Goal: Communication & Community: Ask a question

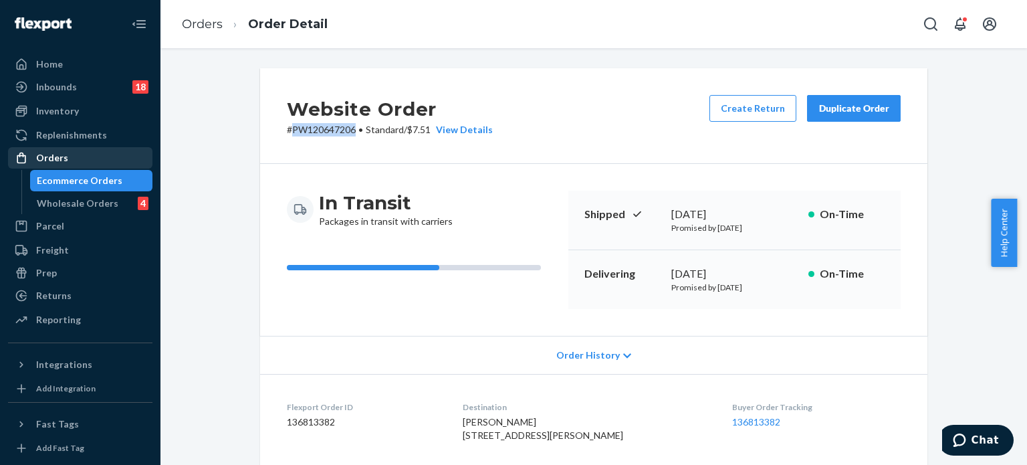
click at [80, 159] on div "Orders" at bounding box center [80, 157] width 142 height 19
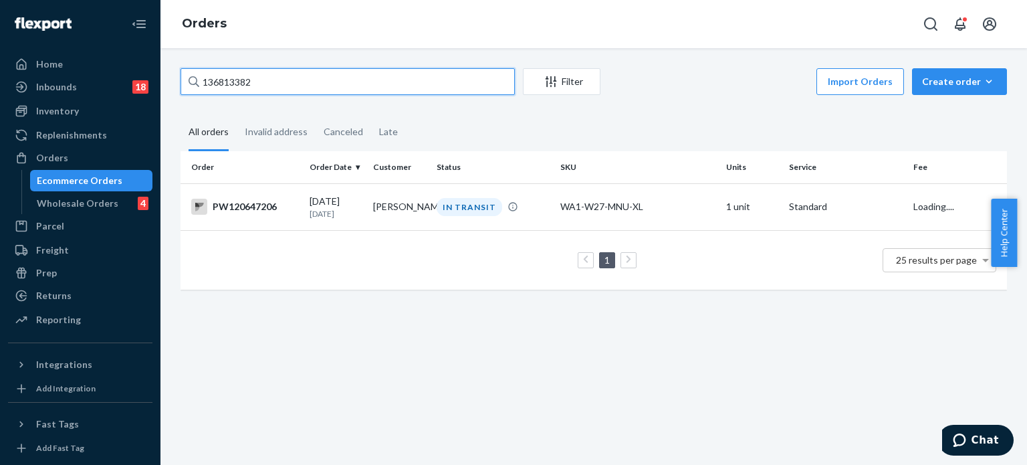
drag, startPoint x: 258, startPoint y: 76, endPoint x: 159, endPoint y: 82, distance: 99.2
click at [158, 80] on div "Home Inbounds 18 Shipping Plans Problems 18 Inventory Products Branded Packagin…" at bounding box center [513, 232] width 1027 height 465
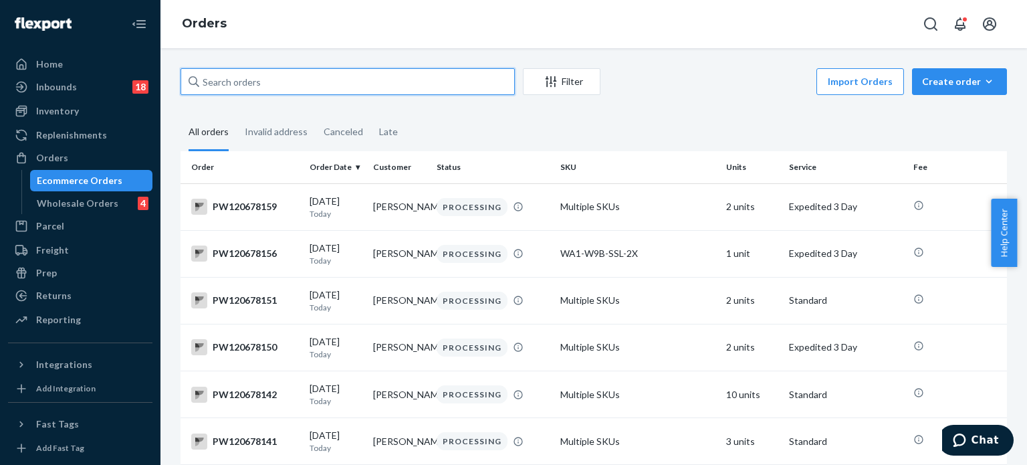
paste input "PW120647766"
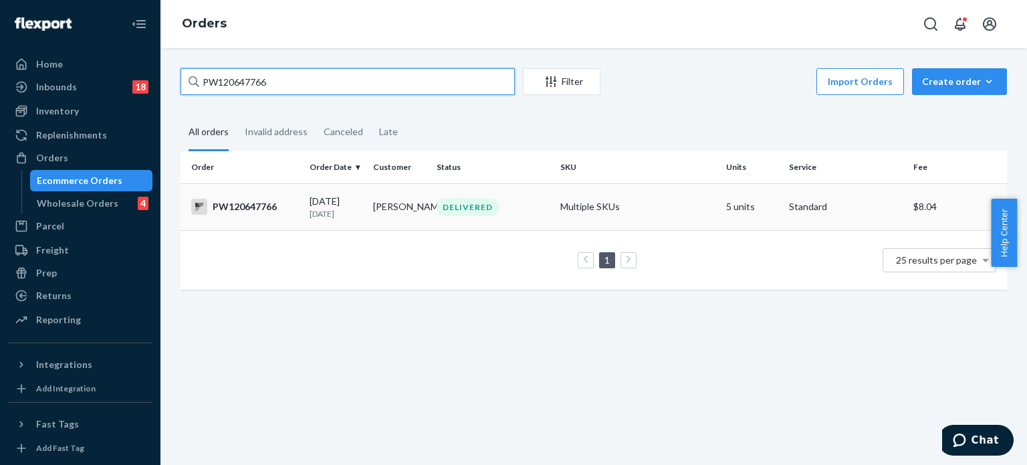
type input "PW120647766"
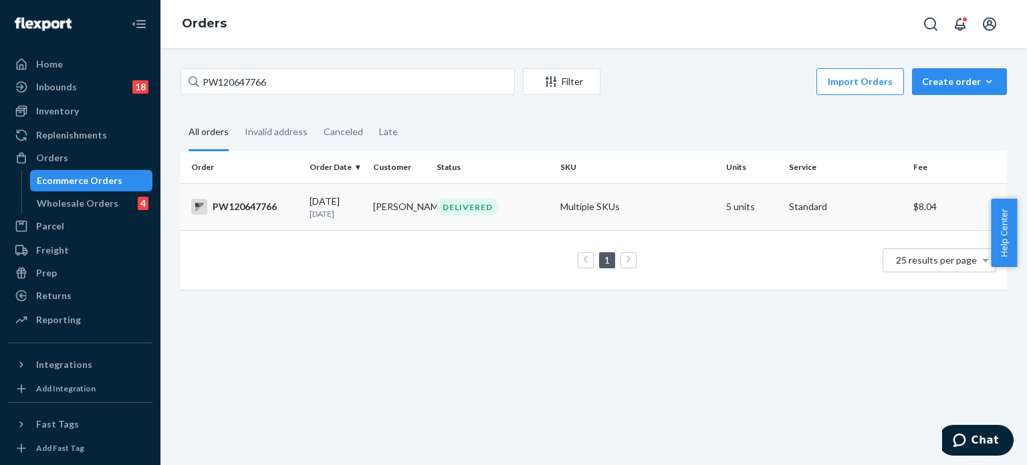
click at [267, 205] on div "PW120647766" at bounding box center [245, 207] width 108 height 16
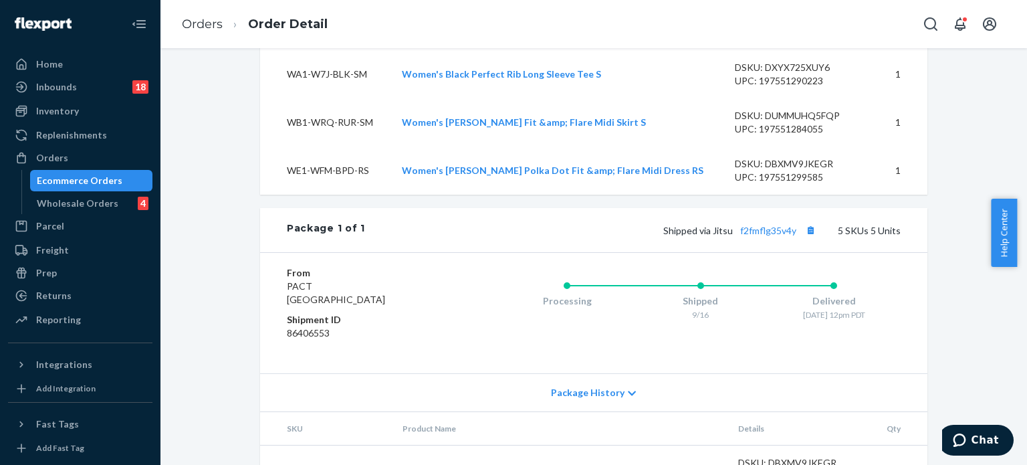
scroll to position [738, 0]
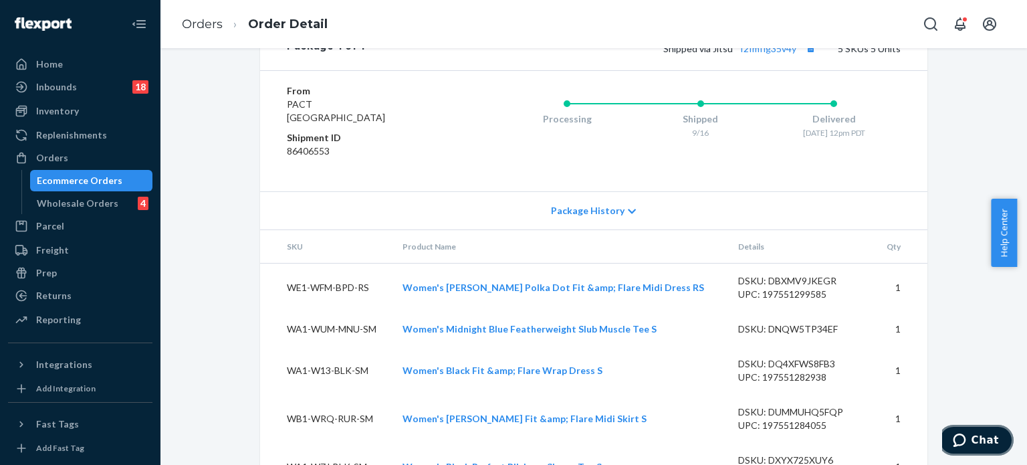
drag, startPoint x: 977, startPoint y: 443, endPoint x: 961, endPoint y: 440, distance: 15.7
click at [976, 443] on span "Chat" at bounding box center [985, 440] width 27 height 12
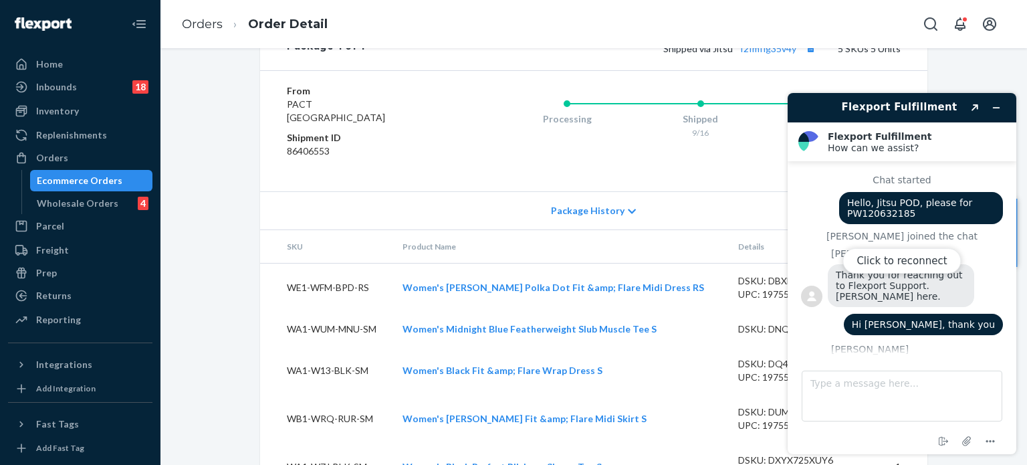
scroll to position [632, 0]
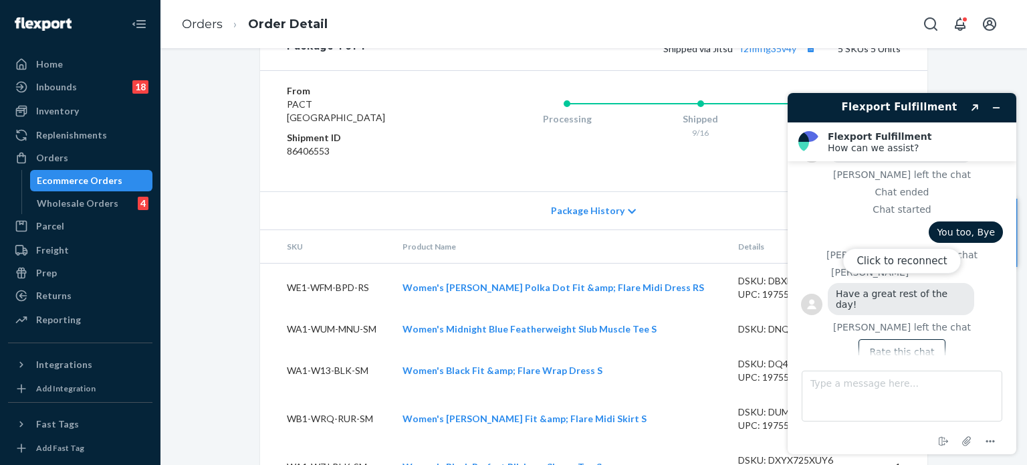
click at [1002, 103] on div "Click to reconnect" at bounding box center [902, 273] width 229 height 361
click at [589, 178] on div "Processing Shipped 9/16 Delivered 9/17 - 12pm PDT" at bounding box center [674, 131] width 454 height 94
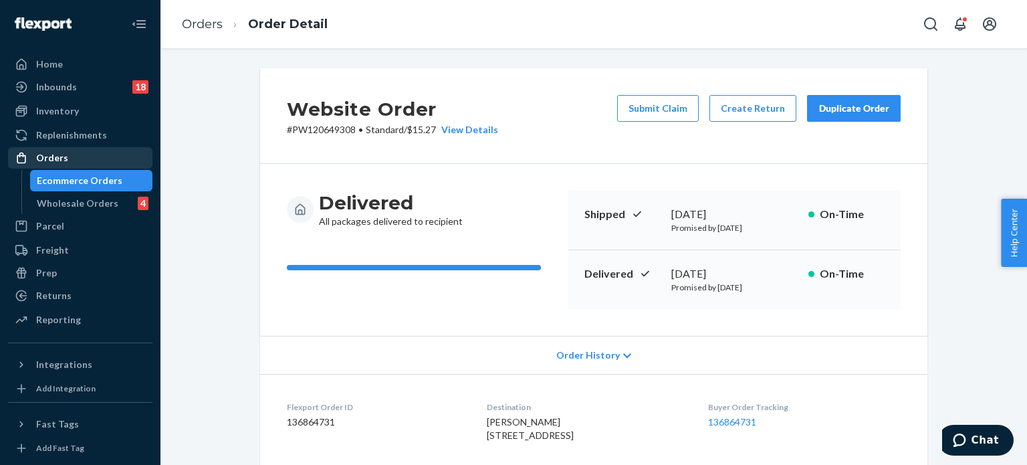
click at [70, 152] on div "Orders" at bounding box center [80, 157] width 142 height 19
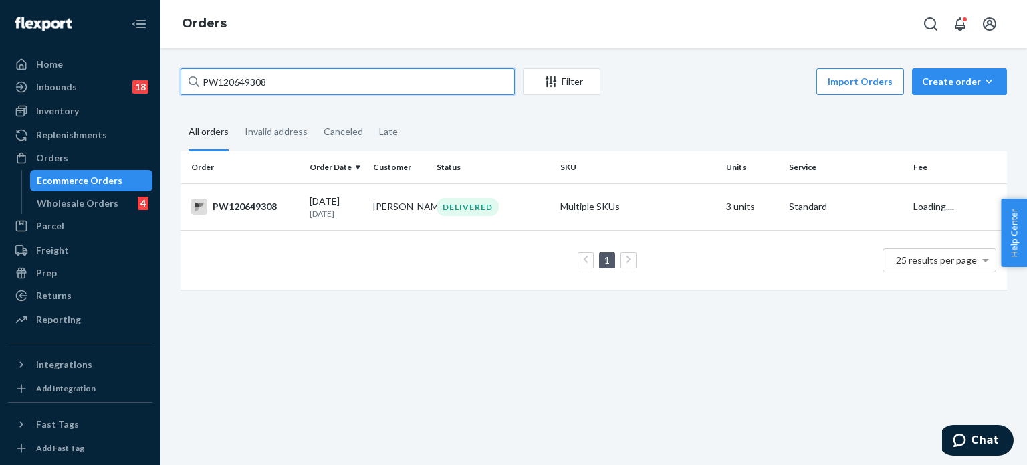
drag, startPoint x: 305, startPoint y: 82, endPoint x: 201, endPoint y: 86, distance: 104.4
click at [195, 85] on div "PW120649308" at bounding box center [348, 81] width 334 height 27
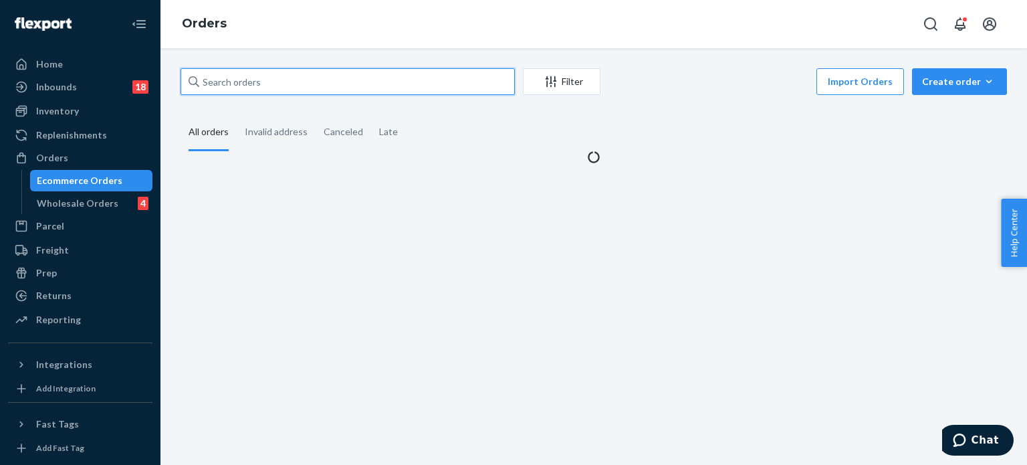
paste input "PW120647766"
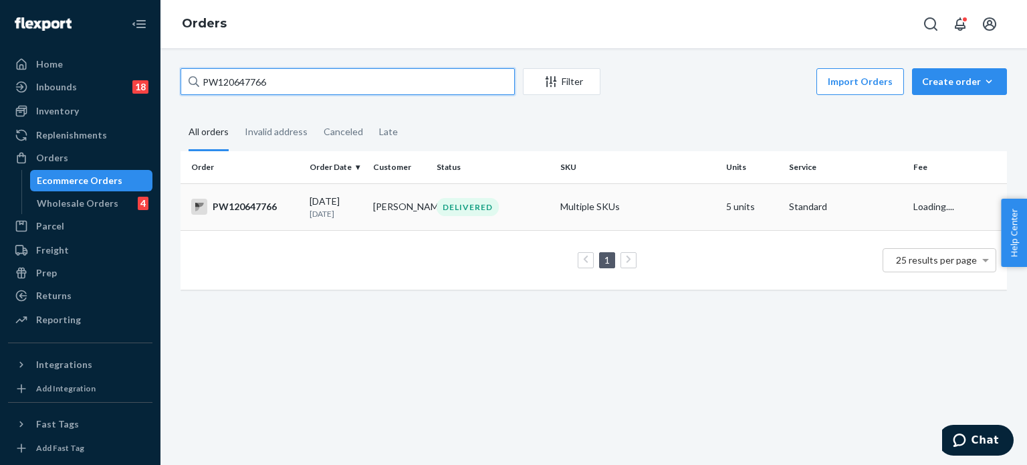
type input "PW120647766"
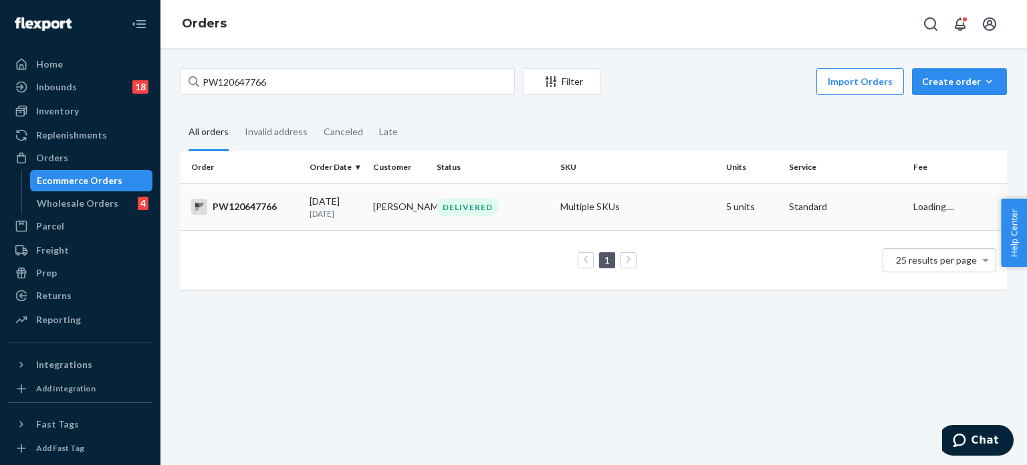
click at [245, 201] on div "PW120647766" at bounding box center [245, 207] width 108 height 16
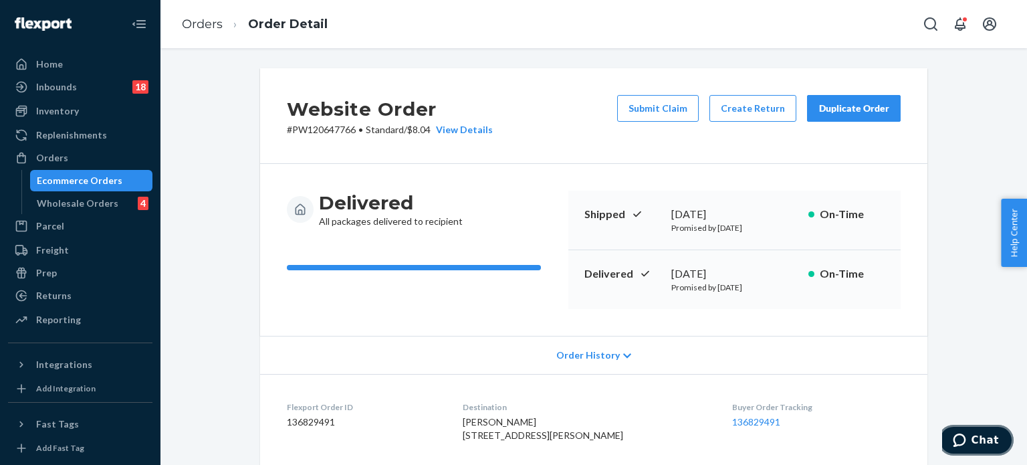
click at [972, 437] on span "Chat" at bounding box center [962, 439] width 19 height 13
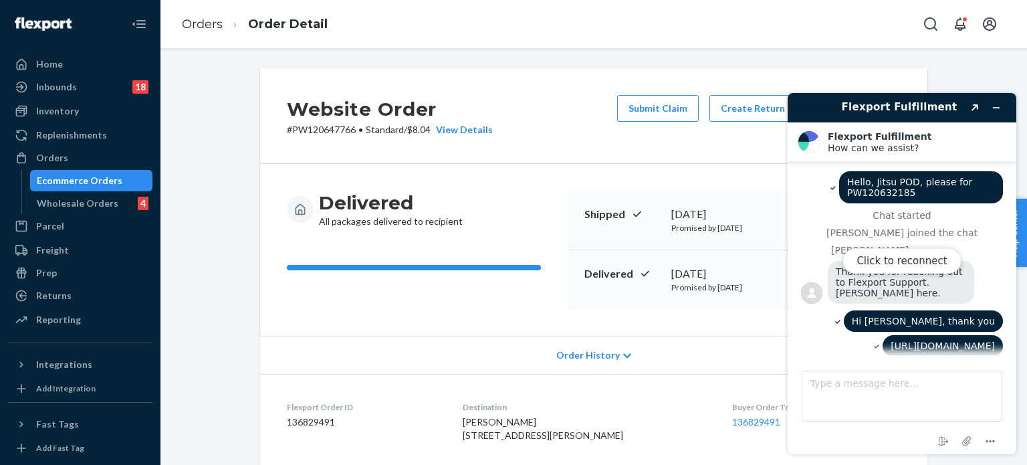
scroll to position [603, 0]
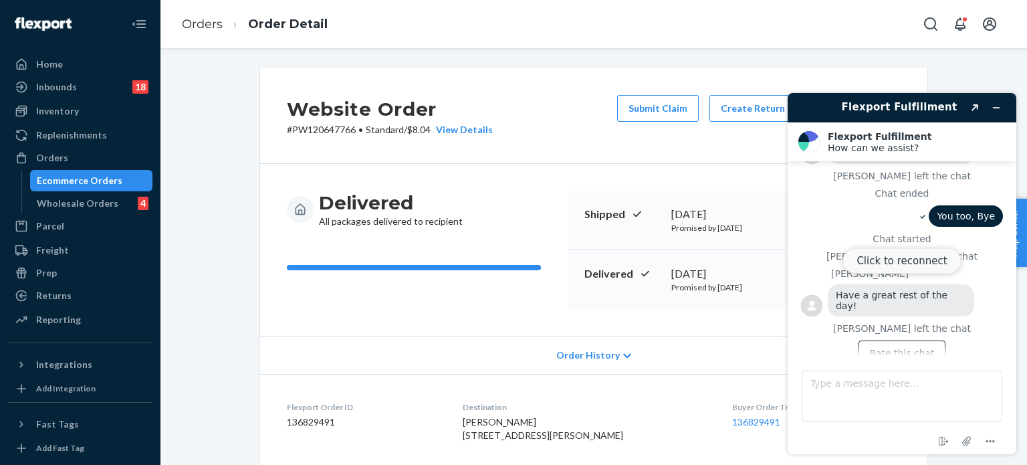
click at [922, 260] on button "Click to reconnect" at bounding box center [902, 260] width 118 height 25
click at [881, 393] on textarea "Type a message here..." at bounding box center [902, 396] width 201 height 51
click at [832, 389] on textarea "Type a message here..." at bounding box center [902, 396] width 201 height 51
paste textarea "PW120647766"
type textarea "JItsu POD please PW120647766"
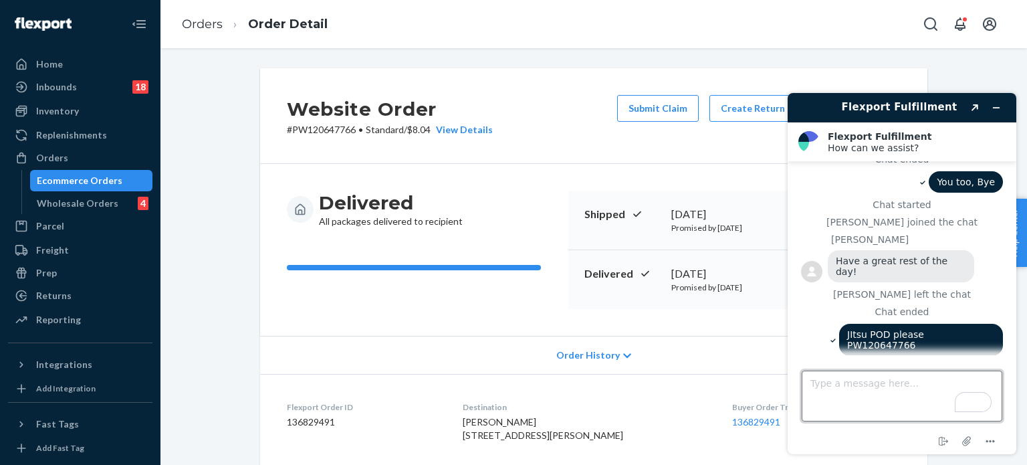
scroll to position [642, 0]
type textarea "Hi [PERSON_NAME]"
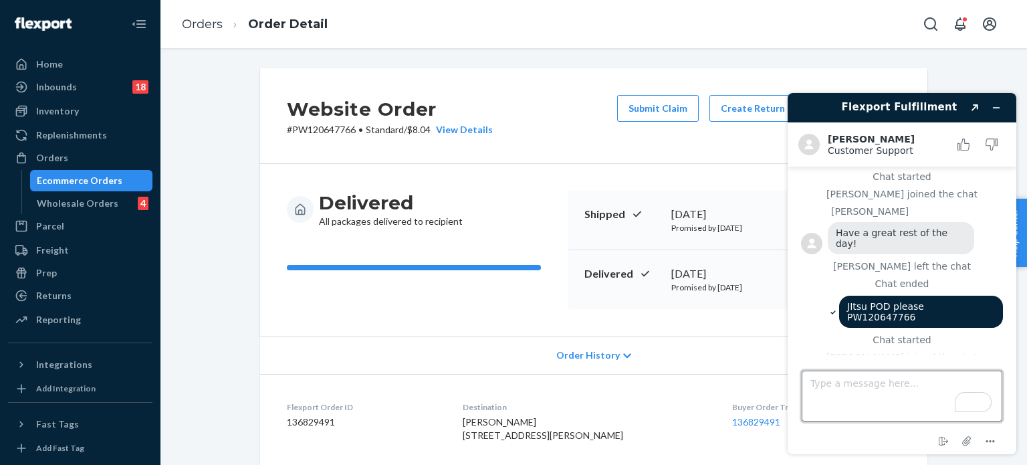
paste textarea "[URL][DOMAIN_NAME]"
type textarea "[URL][DOMAIN_NAME]"
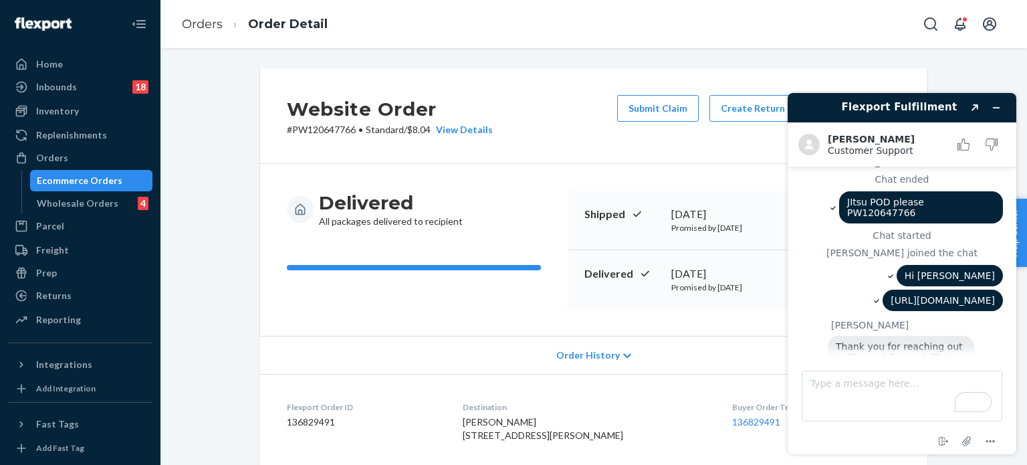
scroll to position [811, 0]
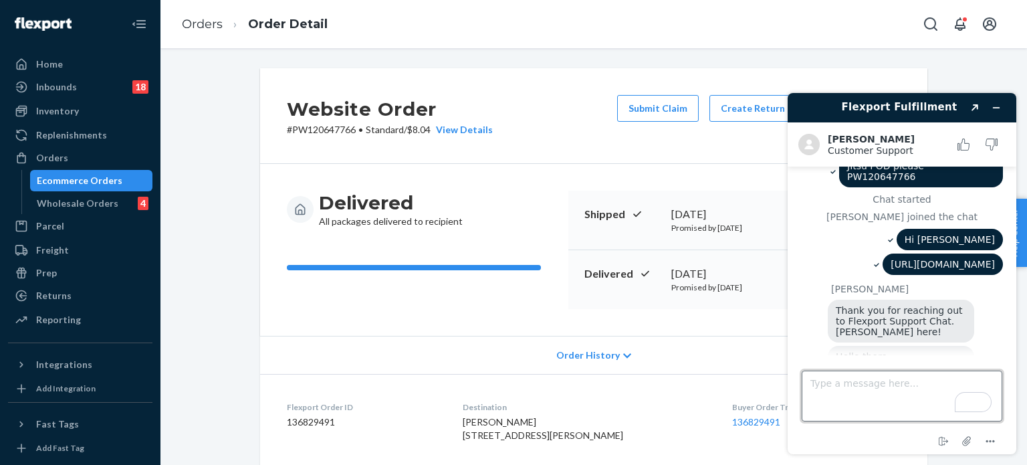
click at [926, 383] on textarea "Type a message here..." at bounding box center [902, 396] width 201 height 51
type textarea "thanks"
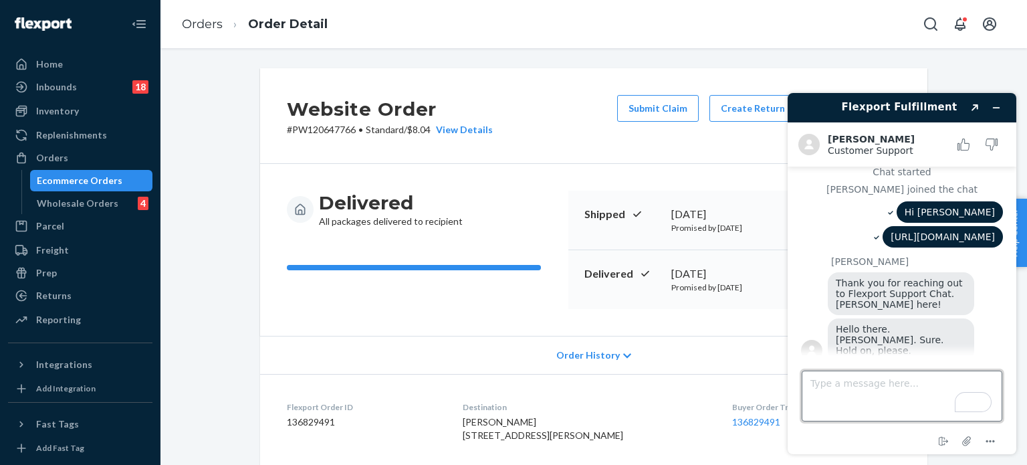
scroll to position [1076, 0]
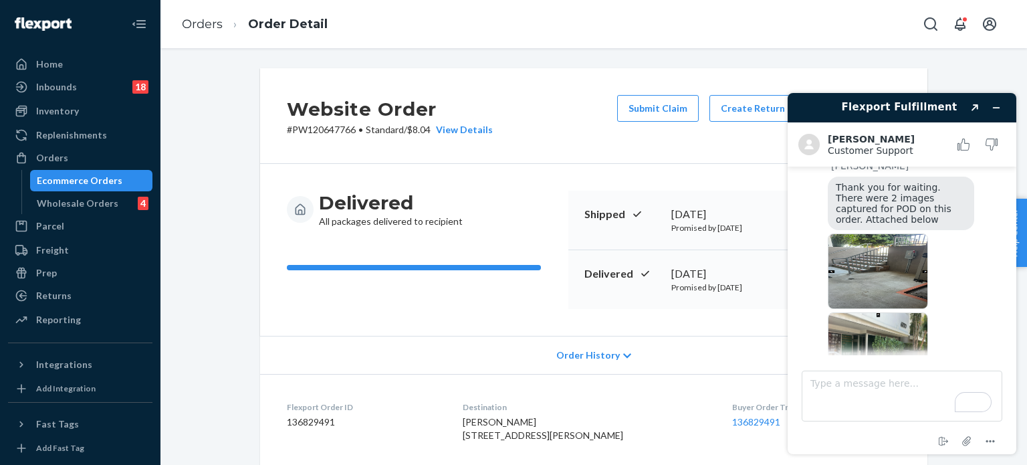
click at [878, 233] on img at bounding box center [878, 271] width 100 height 76
click at [881, 312] on img at bounding box center [878, 350] width 100 height 76
click at [874, 400] on textarea "Type a message here..." at bounding box center [902, 396] width 201 height 51
type textarea "Thanks [PERSON_NAME]"
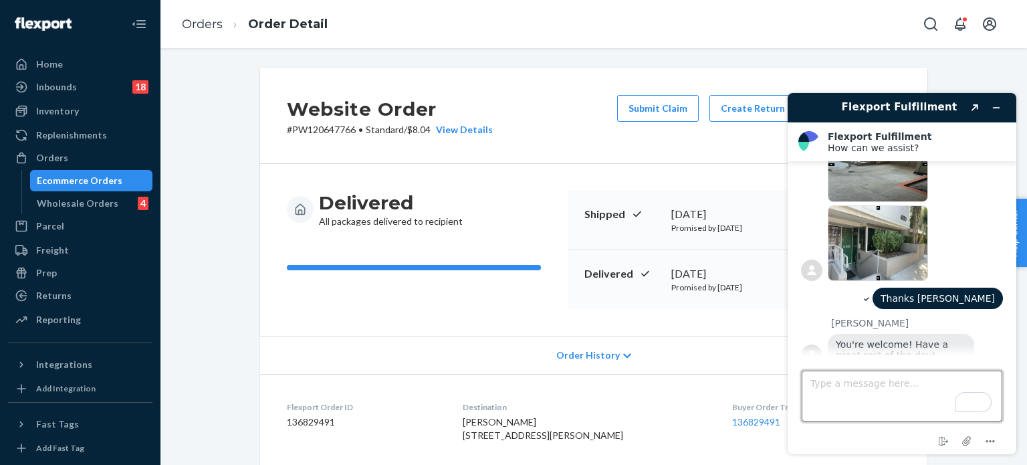
scroll to position [1160, 0]
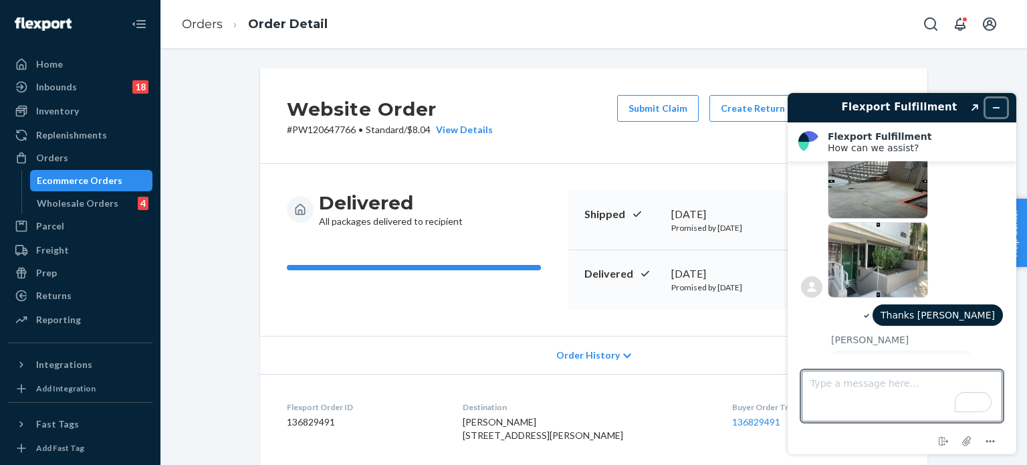
click at [997, 106] on icon "Minimize widget" at bounding box center [996, 107] width 9 height 9
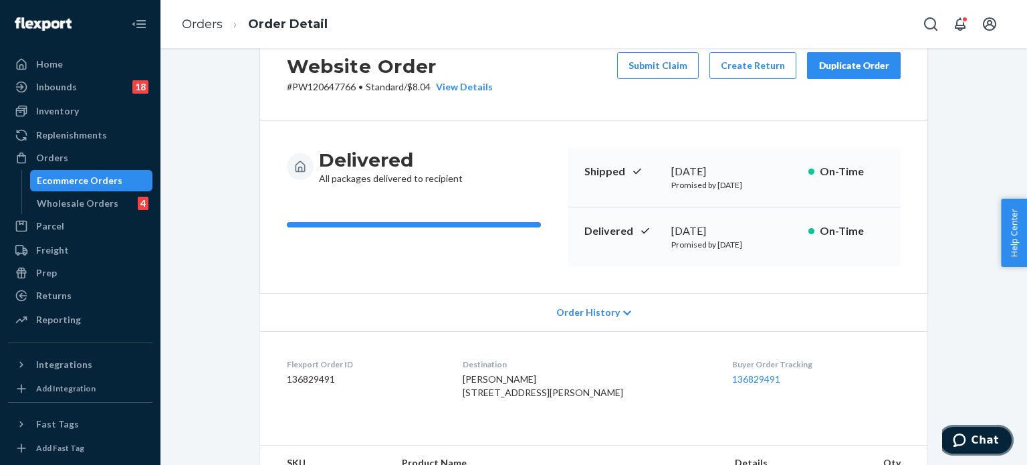
scroll to position [67, 0]
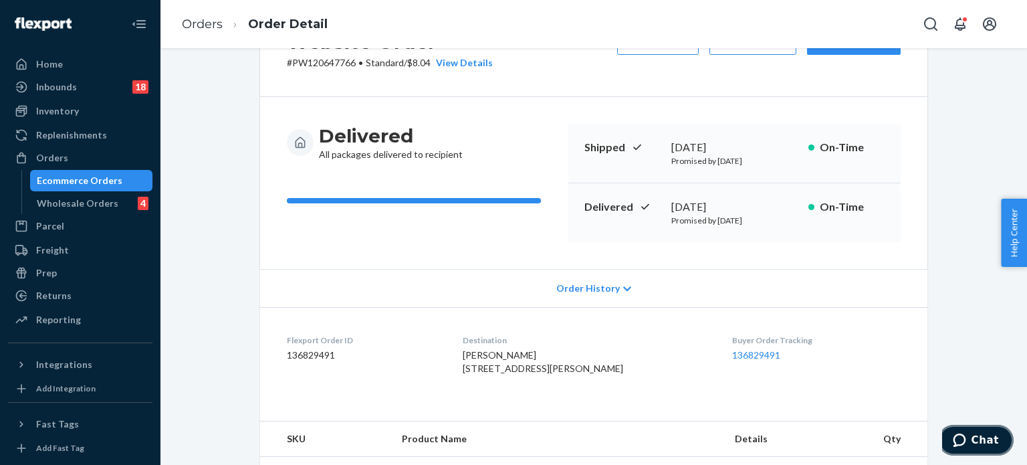
click at [942, 425] on button "Chat" at bounding box center [976, 440] width 76 height 31
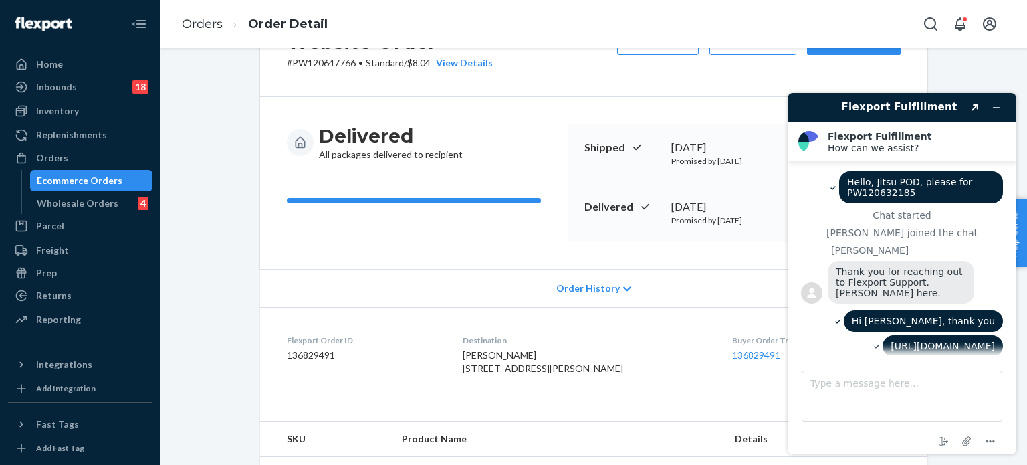
scroll to position [1227, 0]
